Goal: Check status

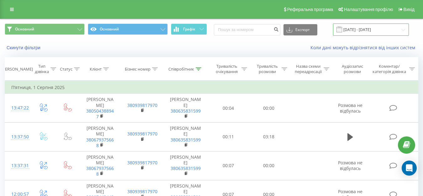
click at [352, 32] on input "[DATE] - [DATE]" at bounding box center [371, 30] width 76 height 12
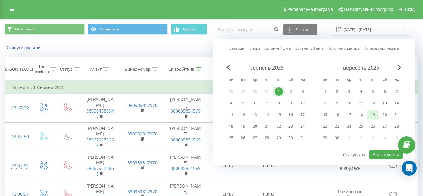
click at [371, 113] on div "19" at bounding box center [373, 115] width 8 height 8
click at [381, 153] on button "Застосувати" at bounding box center [386, 154] width 33 height 9
type input "[DATE] - [DATE]"
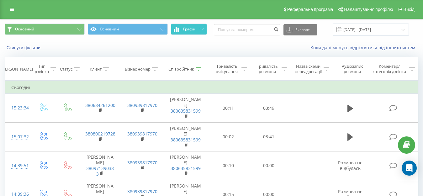
click at [201, 30] on icon at bounding box center [202, 29] width 4 height 2
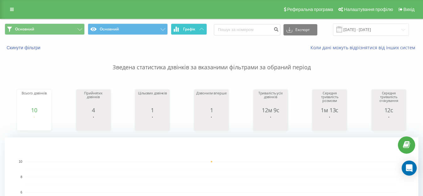
click at [201, 30] on icon at bounding box center [202, 29] width 4 height 2
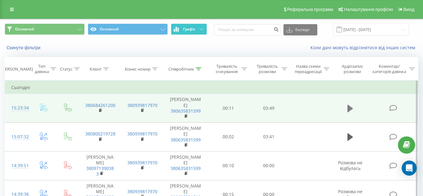
click at [352, 109] on icon at bounding box center [351, 109] width 6 height 8
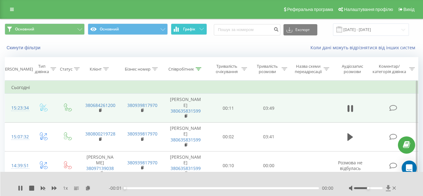
click at [388, 190] on icon at bounding box center [388, 188] width 5 height 6
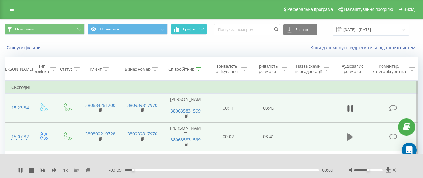
click at [351, 138] on icon at bounding box center [351, 137] width 6 height 8
click at [387, 170] on icon at bounding box center [388, 170] width 5 height 6
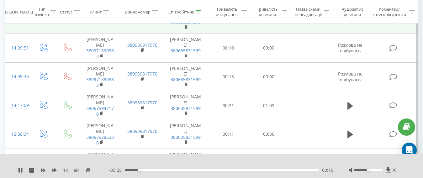
scroll to position [126, 0]
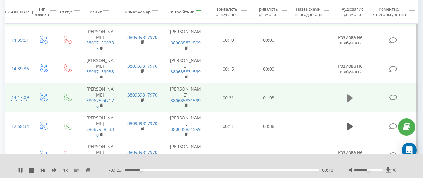
click at [350, 100] on icon at bounding box center [351, 98] width 6 height 8
click at [390, 172] on div "1 x - 00:56 00:07 00:07" at bounding box center [211, 166] width 423 height 24
click at [390, 172] on icon at bounding box center [388, 170] width 5 height 6
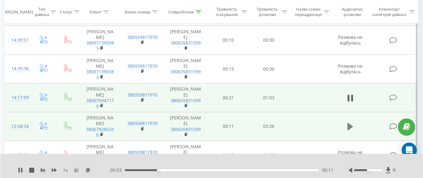
click at [349, 131] on icon at bounding box center [351, 127] width 6 height 8
click at [388, 169] on icon at bounding box center [388, 170] width 5 height 6
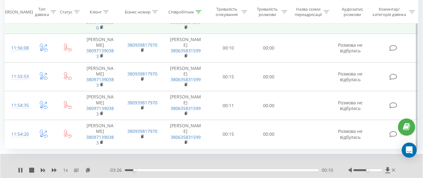
scroll to position [257, 0]
